Goal: Task Accomplishment & Management: Complete application form

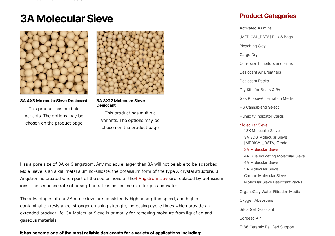
scroll to position [53, 0]
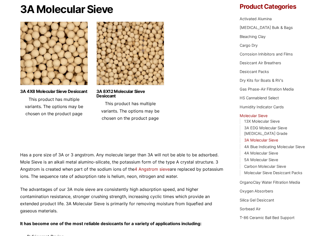
click at [265, 138] on link "3A Molecular Sieve" at bounding box center [261, 140] width 34 height 5
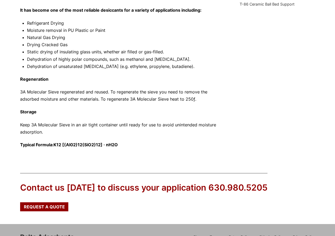
scroll to position [312, 0]
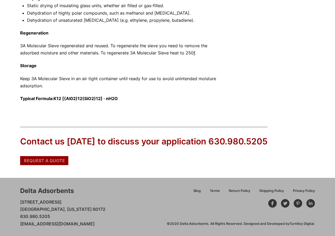
click at [53, 162] on span "Request a Quote" at bounding box center [44, 160] width 41 height 4
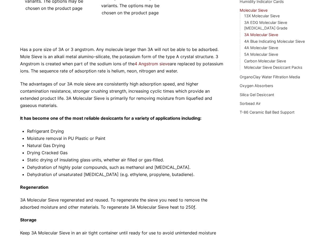
scroll to position [153, 0]
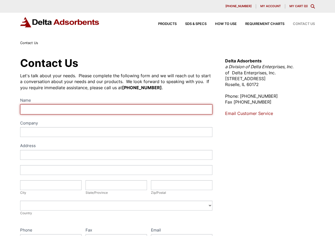
click at [111, 107] on input "Name" at bounding box center [116, 109] width 192 height 10
type input "[PERSON_NAME]"
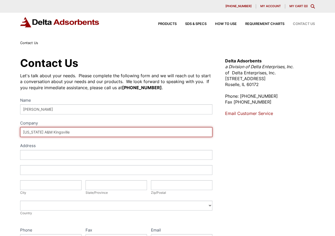
type input "[US_STATE] A&M Kingsville"
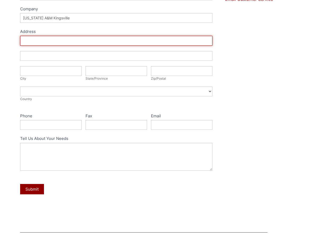
scroll to position [106, 0]
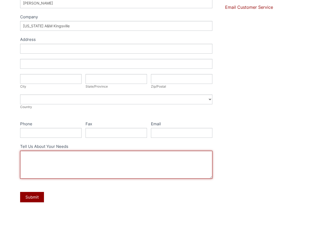
click at [46, 160] on textarea "Tell Us About Your Needs" at bounding box center [116, 165] width 192 height 28
type textarea "m"
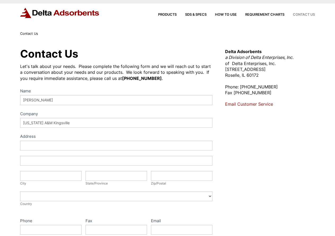
scroll to position [0, 0]
